Goal: Information Seeking & Learning: Learn about a topic

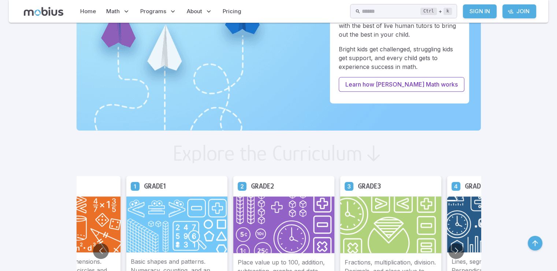
scroll to position [297, 0]
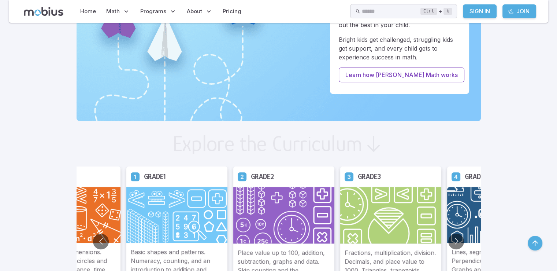
click at [458, 203] on img at bounding box center [497, 214] width 101 height 56
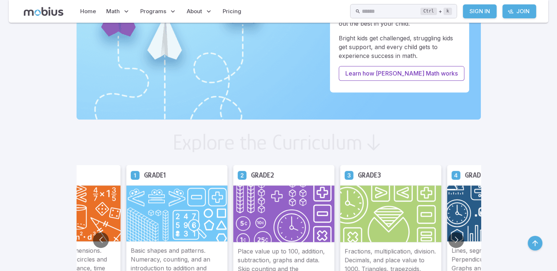
scroll to position [299, 0]
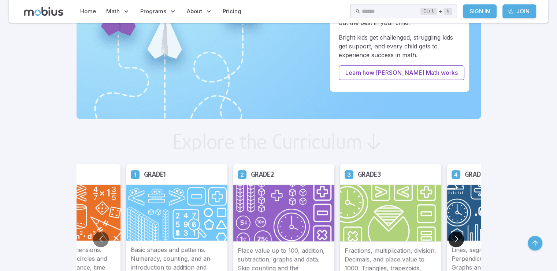
click at [459, 239] on button "Go to next slide" at bounding box center [456, 239] width 16 height 16
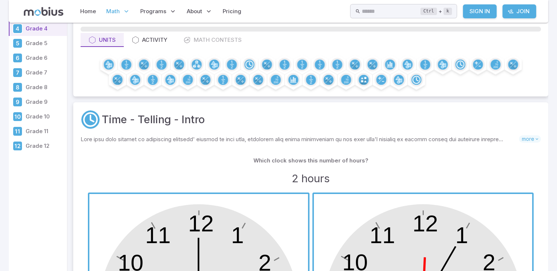
scroll to position [152, 0]
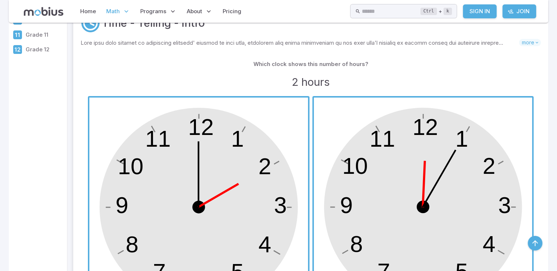
click at [213, 200] on span "button" at bounding box center [198, 206] width 219 height 219
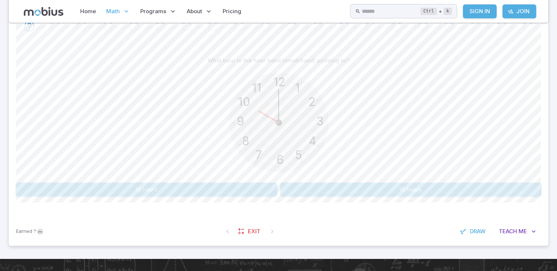
scroll to position [164, 0]
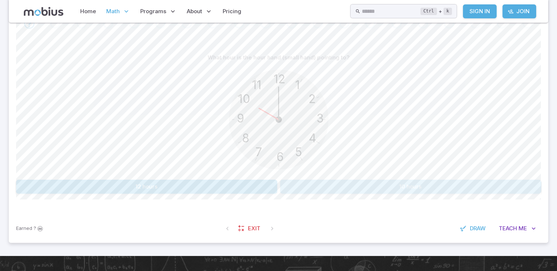
click at [331, 183] on button "10 hours" at bounding box center [410, 186] width 261 height 14
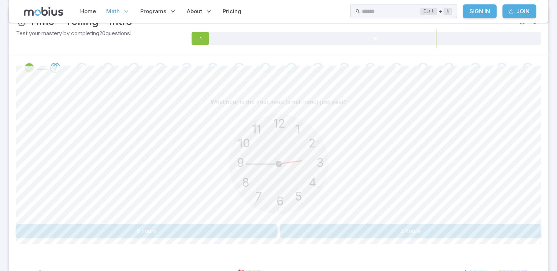
scroll to position [120, 0]
click at [309, 227] on button "2 hours" at bounding box center [410, 231] width 261 height 14
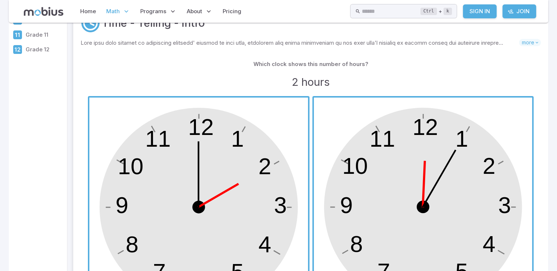
scroll to position [18, 0]
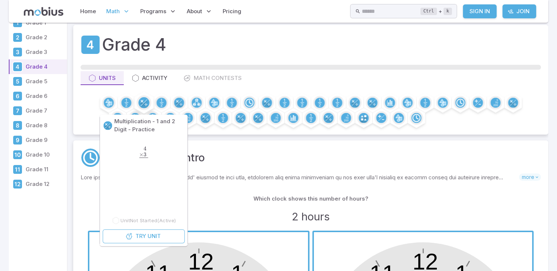
click at [136, 104] on div at bounding box center [144, 103] width 22 height 22
click at [142, 101] on icon at bounding box center [141, 101] width 3 height 3
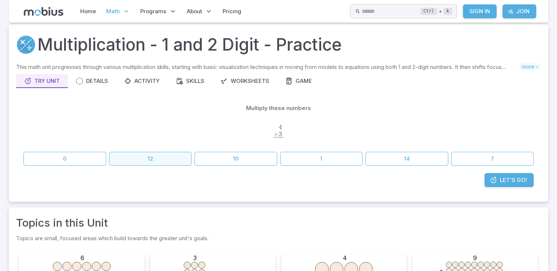
click at [142, 156] on button "12" at bounding box center [150, 159] width 83 height 14
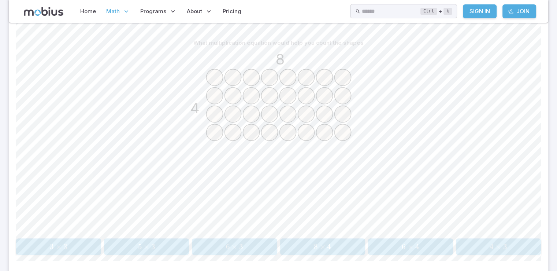
scroll to position [181, 0]
click at [320, 242] on span "×" at bounding box center [323, 243] width 6 height 9
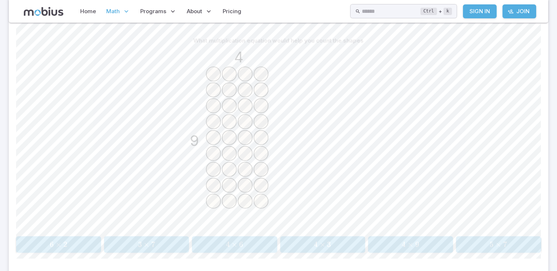
click at [405, 239] on span "4" at bounding box center [404, 243] width 4 height 9
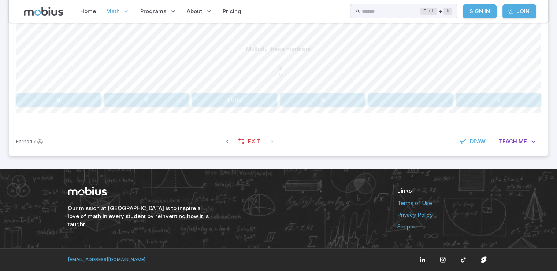
scroll to position [172, 0]
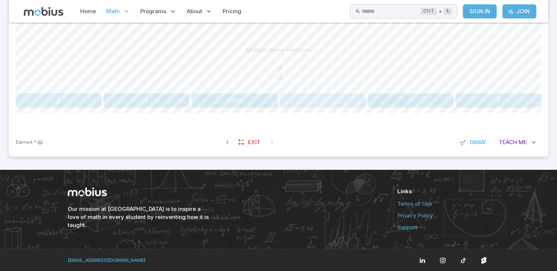
click at [313, 97] on button "10" at bounding box center [322, 100] width 85 height 14
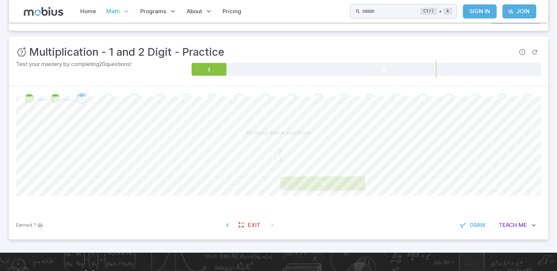
scroll to position [81, 0]
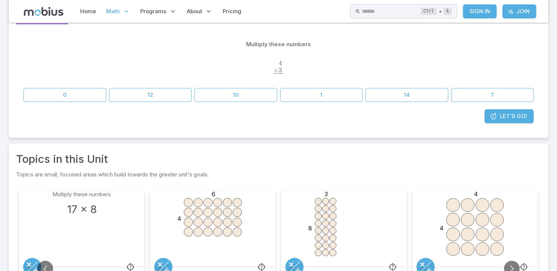
scroll to position [18, 0]
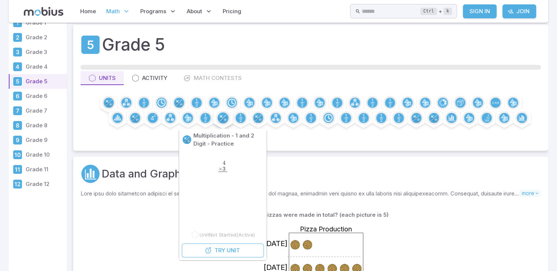
click at [227, 122] on icon at bounding box center [222, 117] width 11 height 11
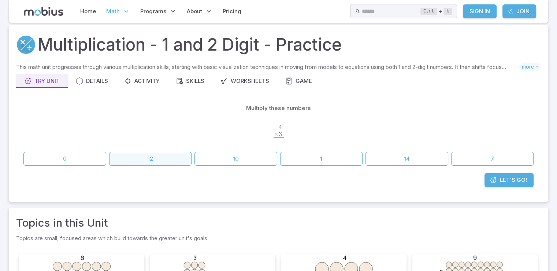
click at [175, 163] on button "12" at bounding box center [150, 159] width 83 height 14
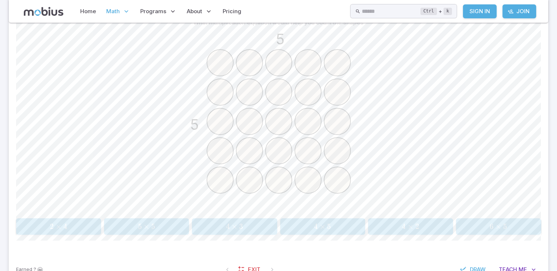
scroll to position [205, 0]
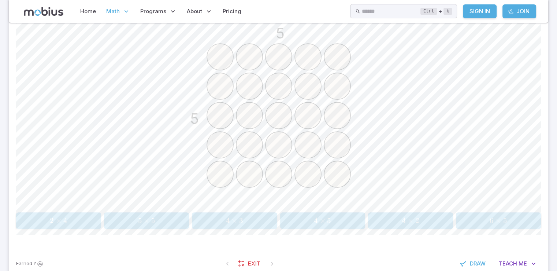
click at [148, 219] on span "×" at bounding box center [147, 220] width 6 height 9
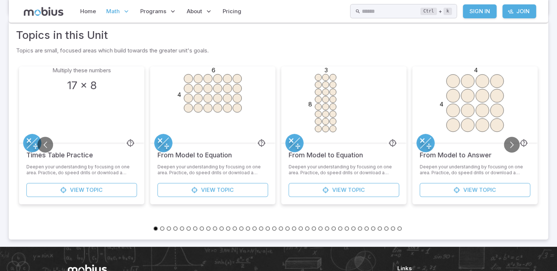
scroll to position [18, 0]
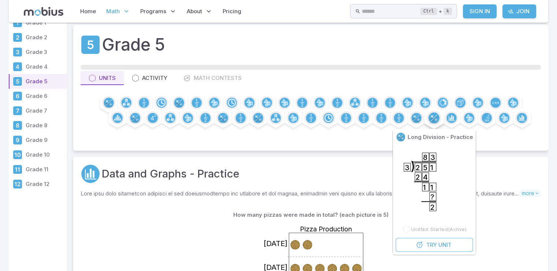
click at [439, 123] on icon at bounding box center [433, 117] width 11 height 11
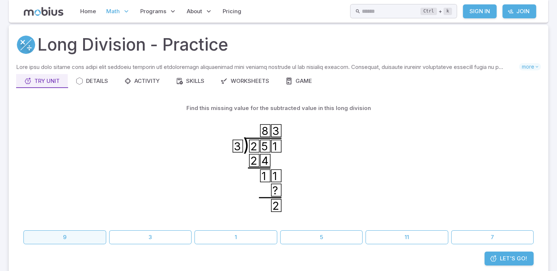
click at [96, 235] on button "9" at bounding box center [64, 237] width 83 height 14
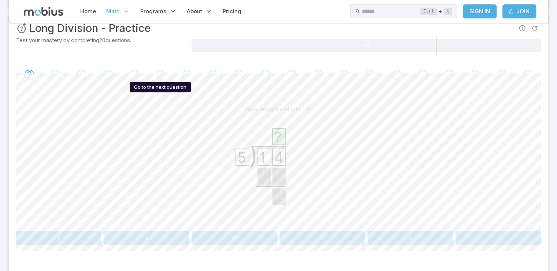
scroll to position [145, 0]
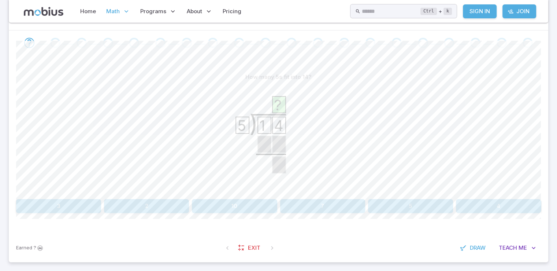
click at [144, 203] on button "2" at bounding box center [146, 206] width 85 height 14
click at [303, 204] on button "3" at bounding box center [322, 206] width 85 height 14
click at [249, 201] on button "32" at bounding box center [234, 206] width 85 height 14
click at [94, 205] on button "48" at bounding box center [58, 206] width 85 height 14
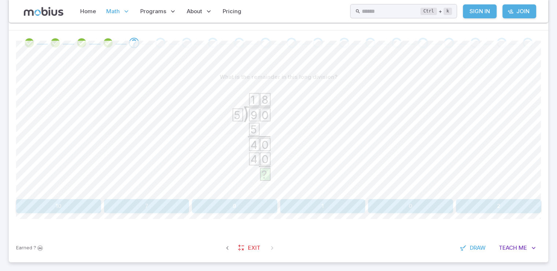
click at [371, 206] on button "0" at bounding box center [410, 206] width 85 height 14
click at [78, 201] on button "3" at bounding box center [58, 206] width 85 height 14
click at [399, 205] on button "63" at bounding box center [410, 206] width 85 height 14
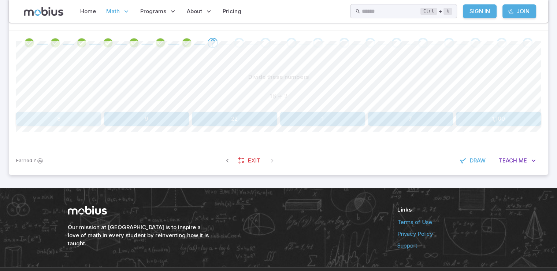
click at [74, 115] on button "8" at bounding box center [58, 119] width 85 height 14
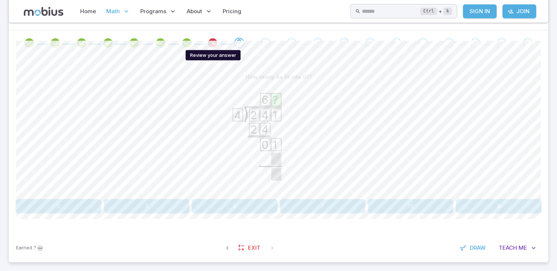
click at [209, 43] on icon "Review your answer" at bounding box center [212, 42] width 11 height 11
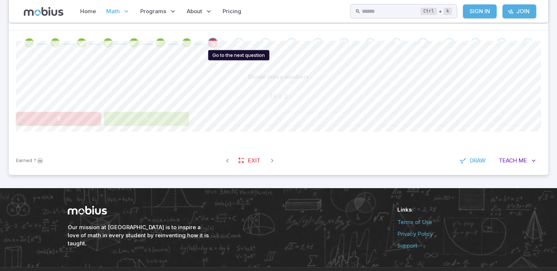
click at [240, 44] on div "Go to the next question" at bounding box center [239, 43] width 10 height 10
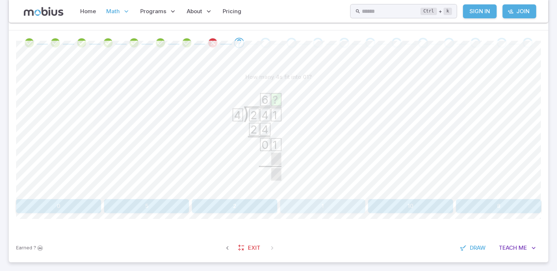
click at [316, 211] on button "1" at bounding box center [322, 206] width 85 height 14
click at [70, 213] on div "How many is 1 times 2? ) 3 9 2 1 ? 1 5 2 9 3 4 Canvas actions 100 % Exit zen mo…" at bounding box center [278, 144] width 525 height 178
click at [71, 212] on button "1" at bounding box center [58, 206] width 85 height 14
click at [267, 42] on icon "Review your answer" at bounding box center [265, 42] width 11 height 11
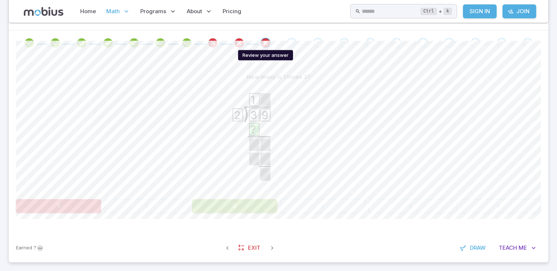
click at [267, 42] on icon "Review your answer" at bounding box center [265, 42] width 11 height 11
click at [294, 44] on div "Go to the next question" at bounding box center [291, 43] width 10 height 10
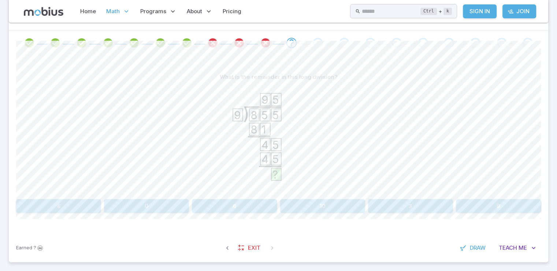
click at [326, 73] on p "What is the remainder in this long division?" at bounding box center [279, 77] width 118 height 8
click at [157, 207] on button "0" at bounding box center [146, 206] width 85 height 14
click at [233, 209] on button "5" at bounding box center [234, 206] width 85 height 14
click at [175, 204] on button "7" at bounding box center [146, 206] width 85 height 14
click at [168, 207] on button "25" at bounding box center [146, 206] width 85 height 14
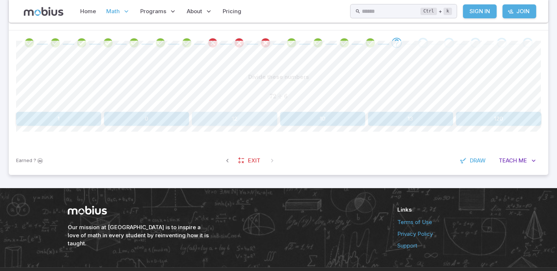
click at [261, 119] on button "12" at bounding box center [234, 119] width 85 height 14
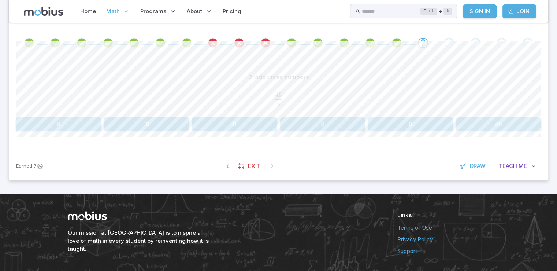
click at [76, 125] on button "9" at bounding box center [58, 124] width 85 height 14
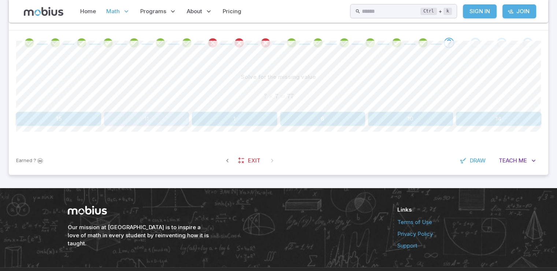
click at [126, 118] on button "11" at bounding box center [146, 119] width 85 height 14
click at [397, 113] on button "19" at bounding box center [410, 119] width 85 height 14
click at [352, 118] on button "107" at bounding box center [322, 119] width 85 height 14
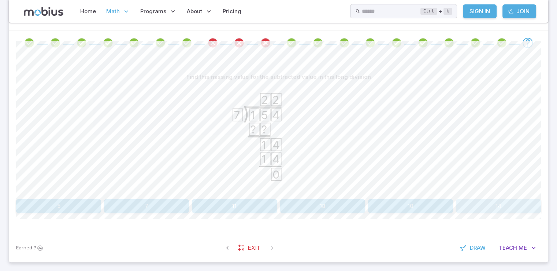
click at [467, 202] on button "14" at bounding box center [498, 206] width 85 height 14
